Goal: Find contact information: Obtain details needed to contact an individual or organization

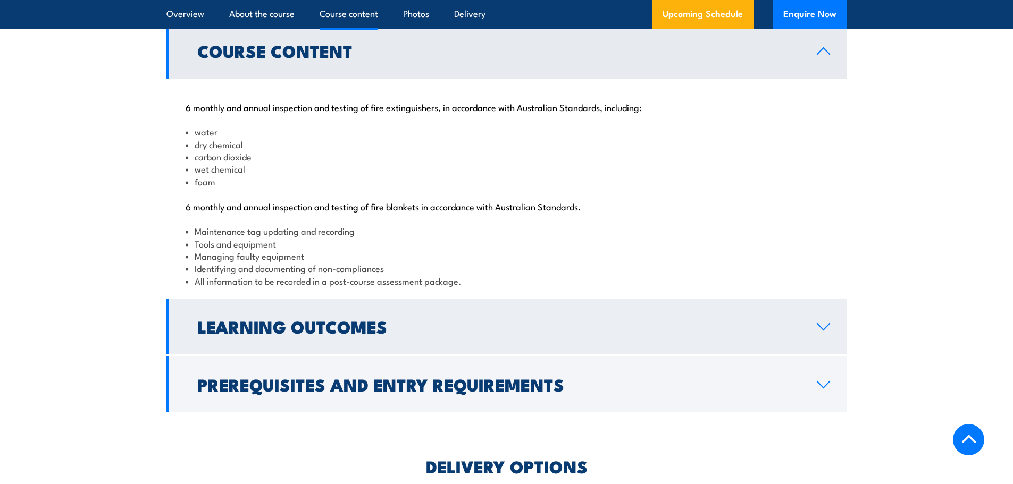
scroll to position [1170, 0]
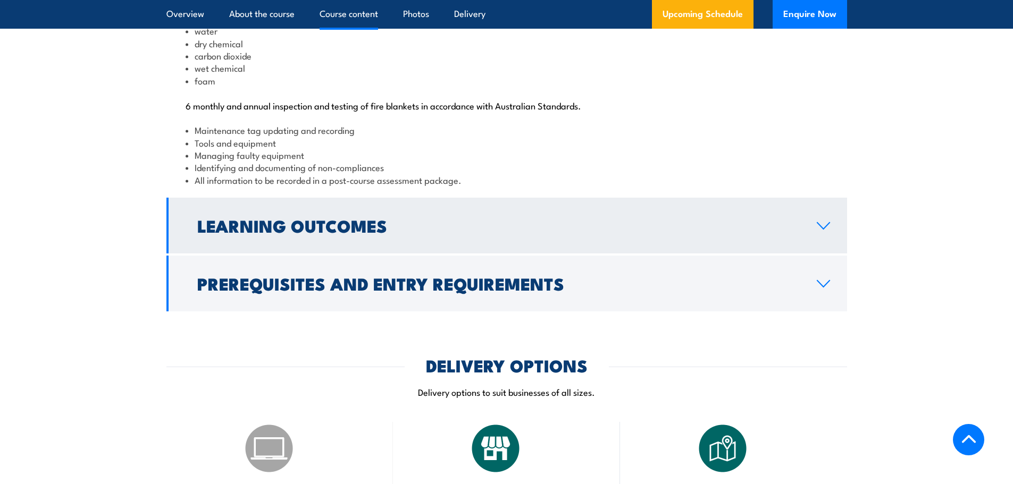
click at [392, 233] on h2 "Learning Outcomes" at bounding box center [498, 225] width 602 height 15
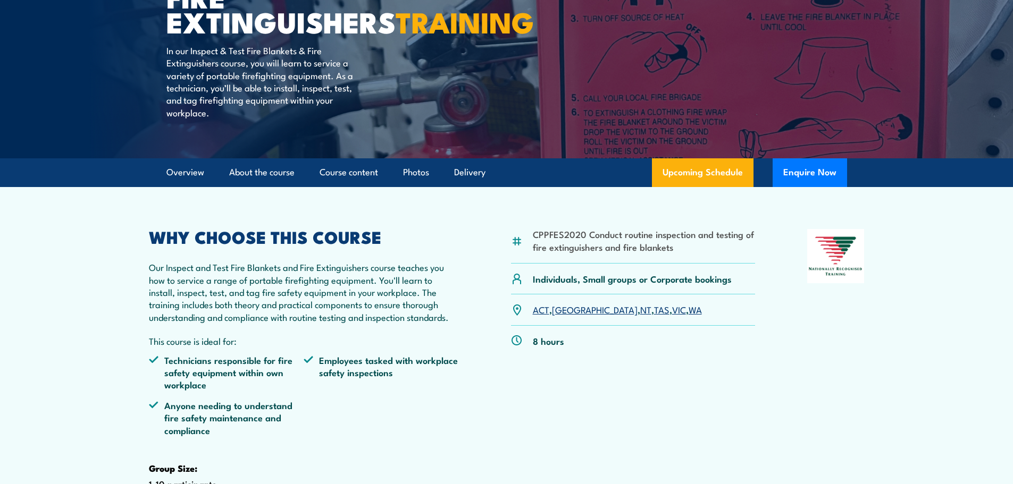
scroll to position [0, 0]
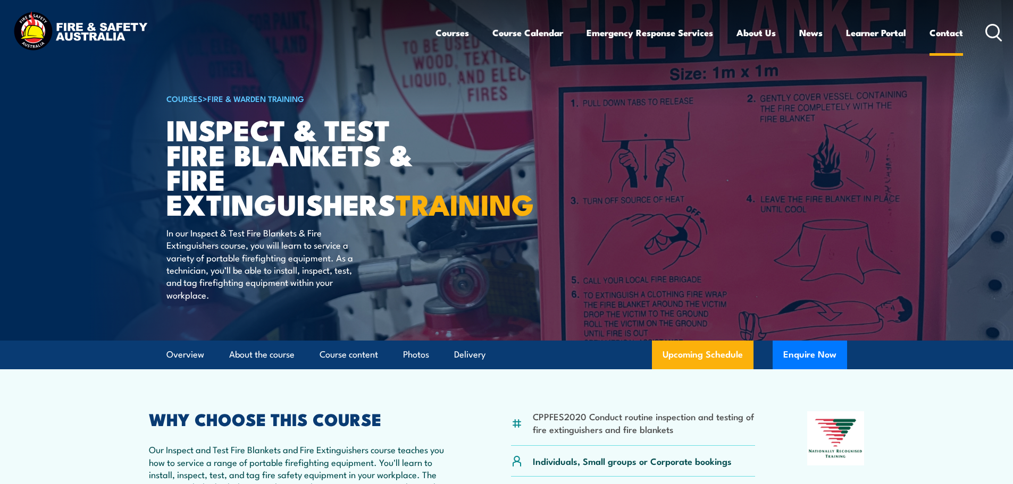
click at [941, 31] on link "Contact" at bounding box center [945, 33] width 33 height 28
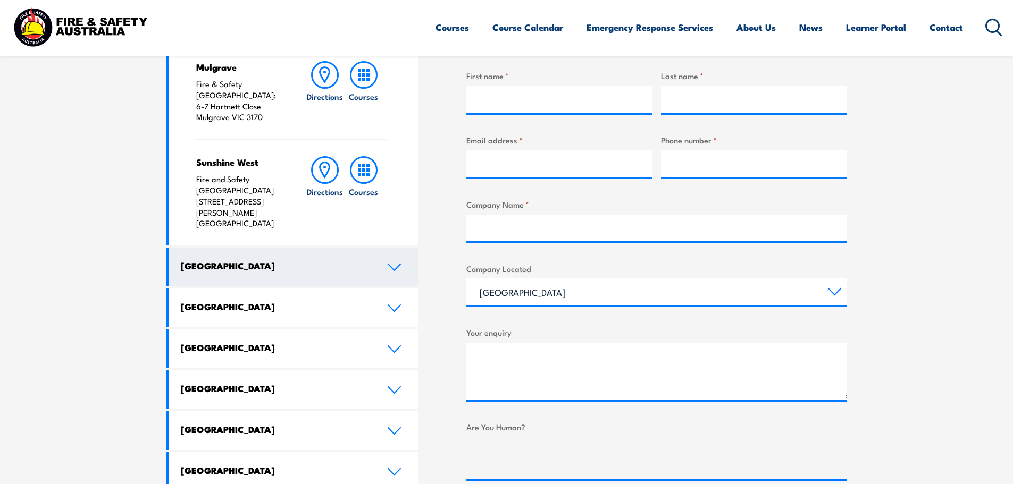
scroll to position [425, 0]
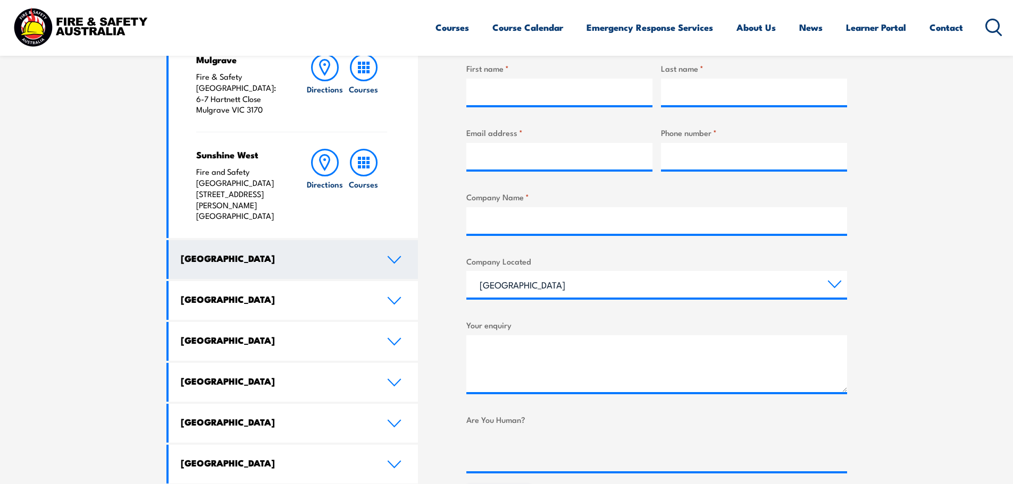
click at [377, 240] on link "New South Wales" at bounding box center [294, 259] width 250 height 39
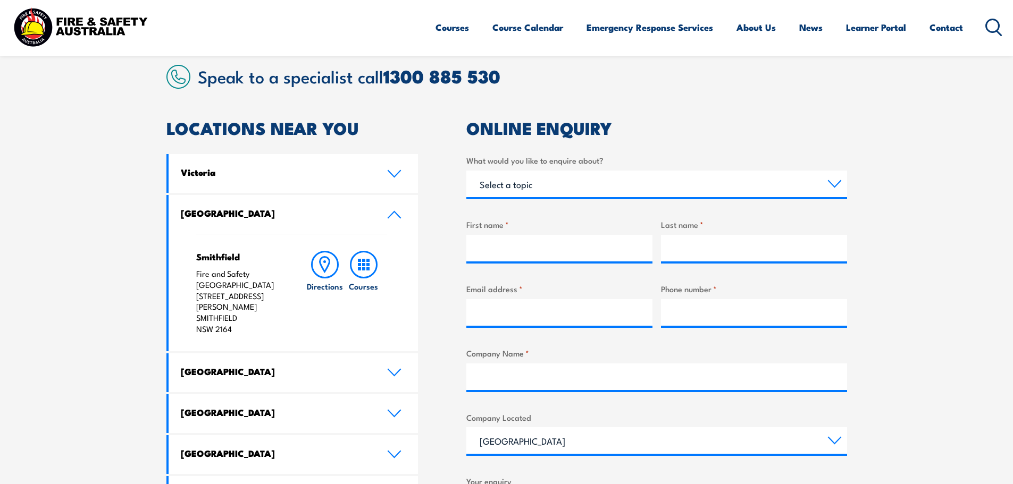
scroll to position [266, 0]
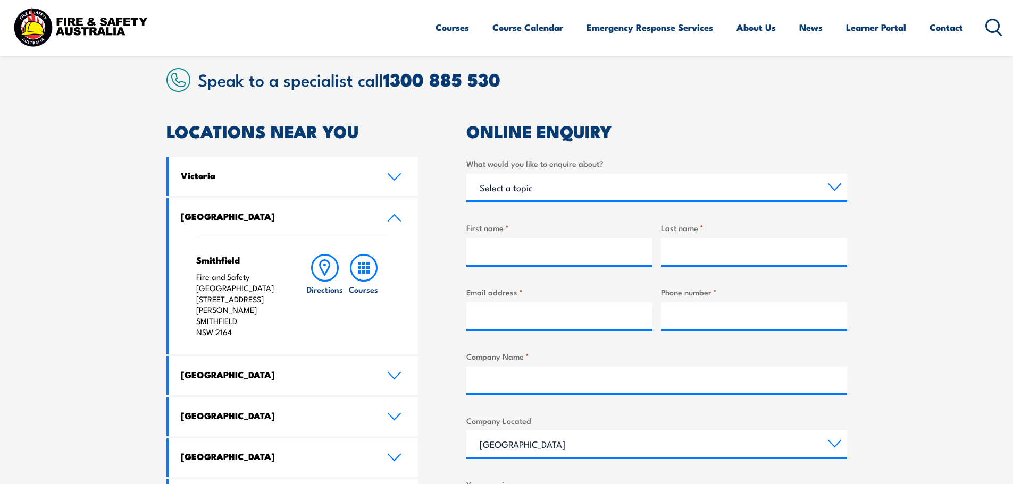
click at [392, 218] on icon at bounding box center [394, 218] width 14 height 9
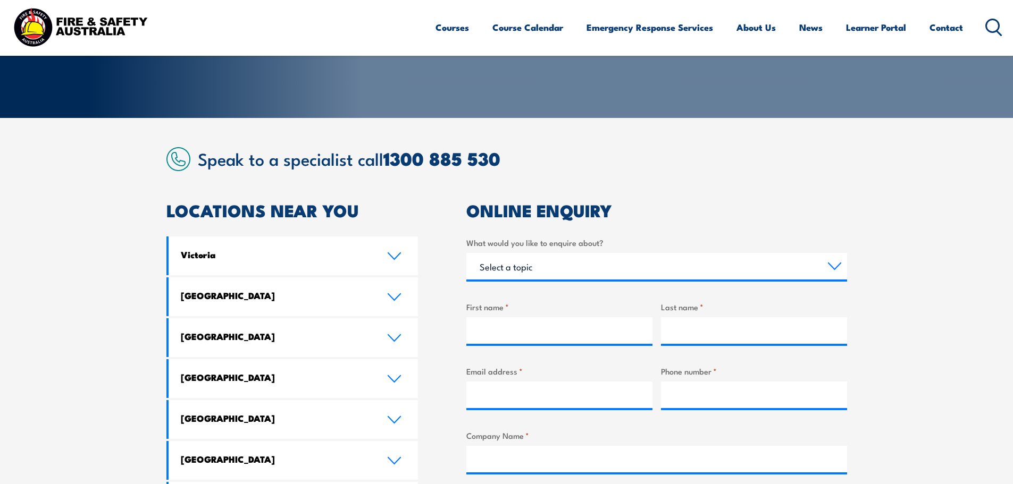
scroll to position [159, 0]
